Goal: Communication & Community: Ask a question

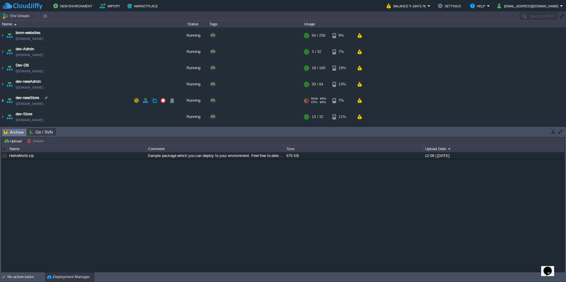
click at [4, 101] on img at bounding box center [2, 101] width 5 height 16
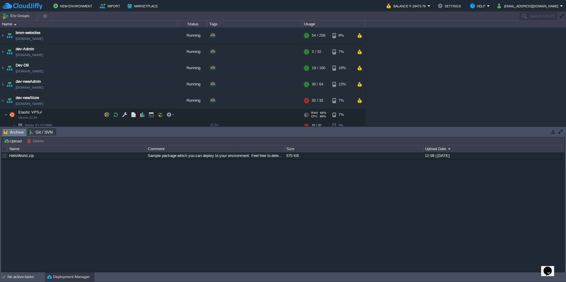
scroll to position [30, 0]
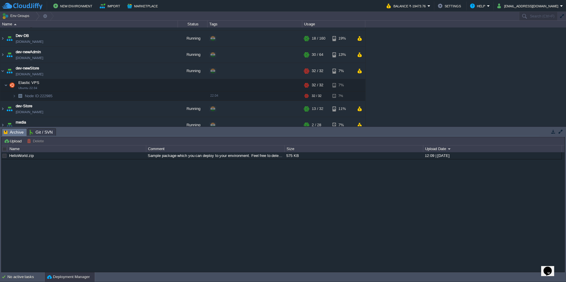
click at [547, 267] on icon "$i18n('chat', 'chat_widget')" at bounding box center [547, 271] width 8 height 9
click at [513, 282] on p "New Conversation" at bounding box center [508, 284] width 99 height 5
type input "917057116016"
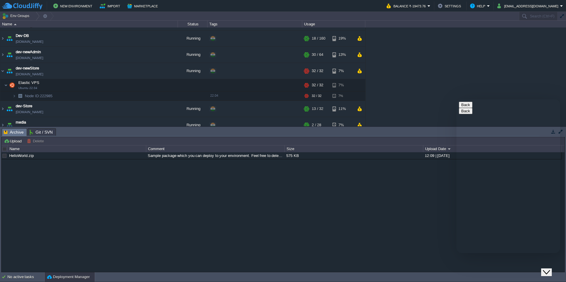
click at [456, 99] on textarea at bounding box center [456, 99] width 0 height 0
type textarea "[PERSON_NAME] same issue happeend, [PERSON_NAME] process, could you pls check n…"
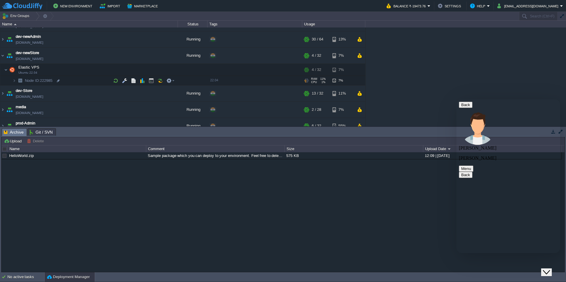
scroll to position [59, 0]
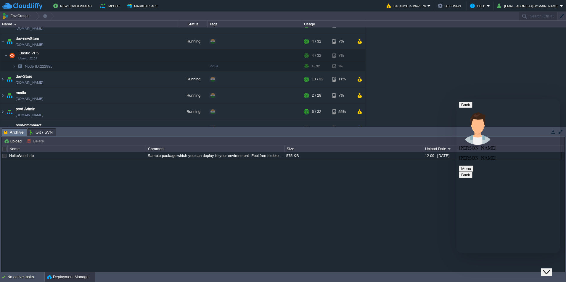
click at [456, 99] on textarea at bounding box center [456, 99] width 0 height 0
type textarea "n"
type textarea "see [PERSON_NAME] this happend everytime., i kill the process now, but pls find…"
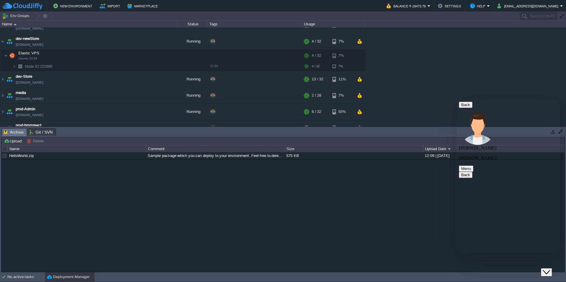
click at [456, 99] on textarea at bounding box center [456, 99] width 0 height 0
type textarea "a"
type textarea "for [PERSON_NAME] i already raise multi time ticket. but again randomly this pr…"
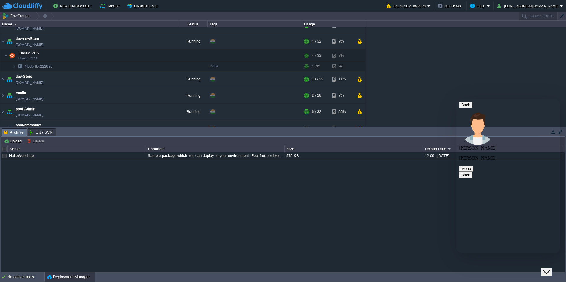
scroll to position [147, 0]
click at [490, 7] on em "Help" at bounding box center [480, 5] width 20 height 7
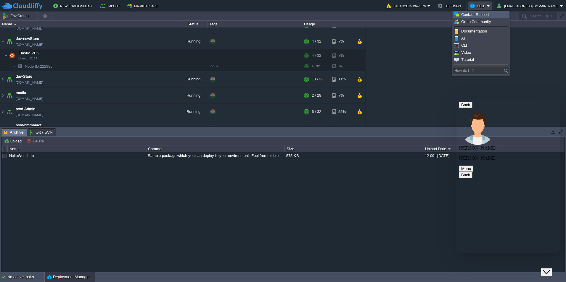
click at [487, 15] on span "Contact Support" at bounding box center [475, 14] width 28 height 4
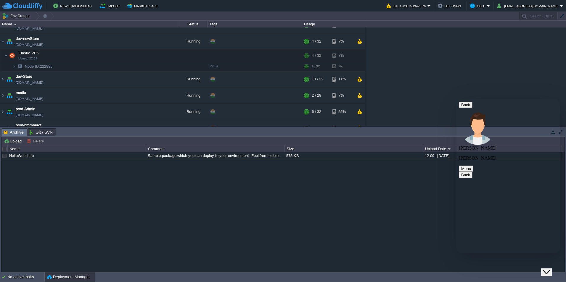
scroll to position [178, 0]
click at [550, 269] on button "Close Chat This icon closes the chat window." at bounding box center [546, 273] width 11 height 8
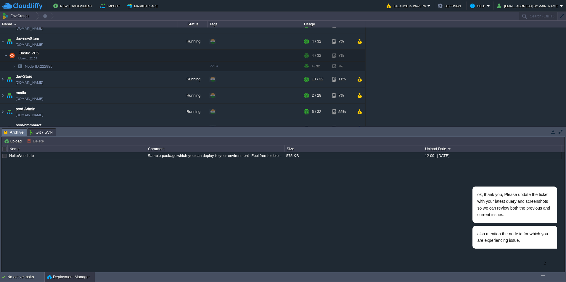
click at [543, 276] on img "$i18n('chat', 'chat_widget')" at bounding box center [543, 276] width 0 height 0
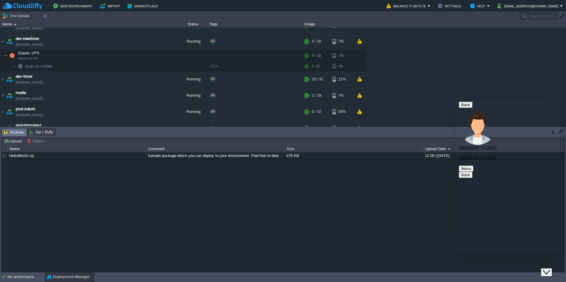
click at [456, 99] on textarea at bounding box center [456, 99] width 0 height 0
type textarea "ok"
drag, startPoint x: 501, startPoint y: 248, endPoint x: 498, endPoint y: 249, distance: 3.0
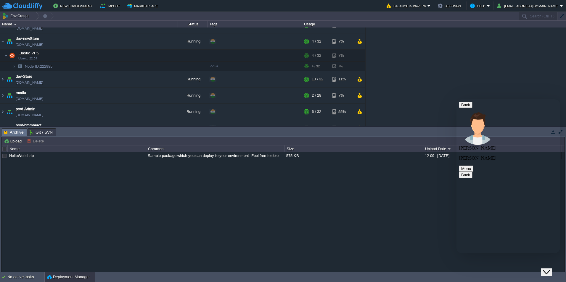
click at [456, 99] on div "Rate this chat Upload File Insert emoji" at bounding box center [456, 99] width 0 height 0
type textarea "tq"
click at [551, 275] on button "Close Chat This icon closes the chat window." at bounding box center [546, 273] width 11 height 8
